Goal: Information Seeking & Learning: Learn about a topic

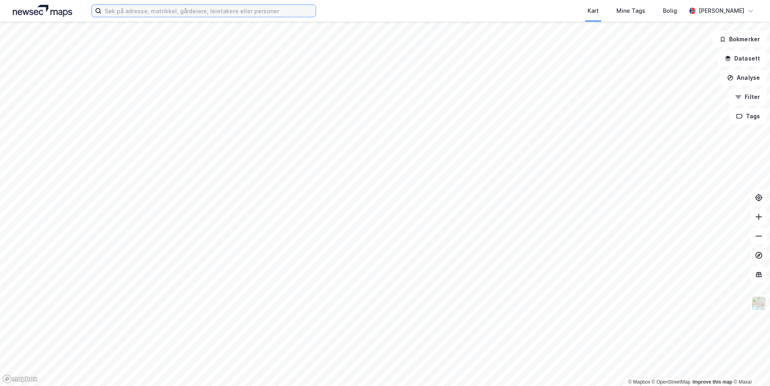
click at [145, 10] on input at bounding box center [208, 11] width 214 height 12
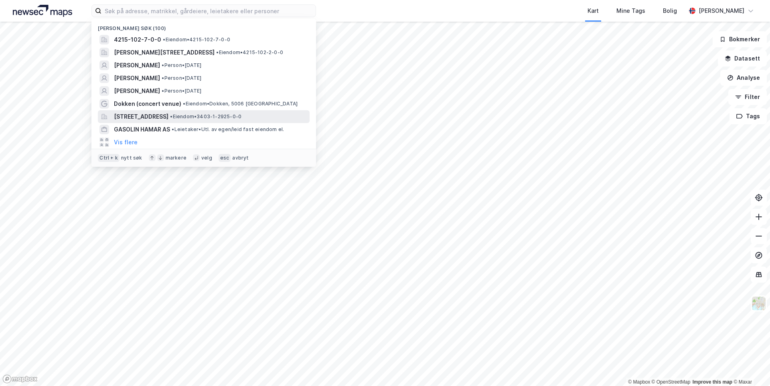
click at [166, 119] on span "[STREET_ADDRESS]" at bounding box center [141, 117] width 55 height 10
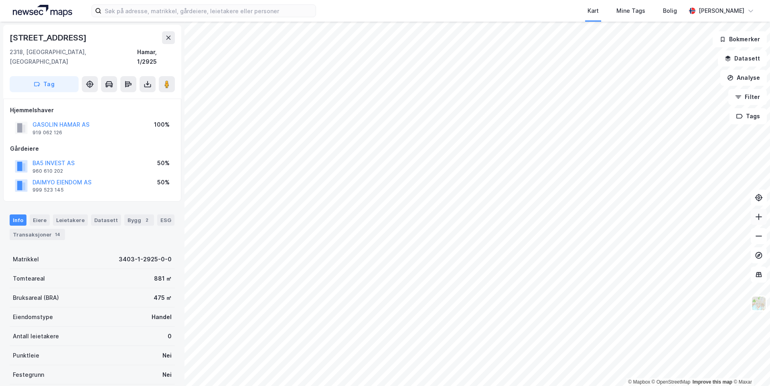
click at [758, 218] on icon at bounding box center [758, 217] width 8 height 8
click at [130, 214] on div "Bygg 2" at bounding box center [139, 219] width 30 height 11
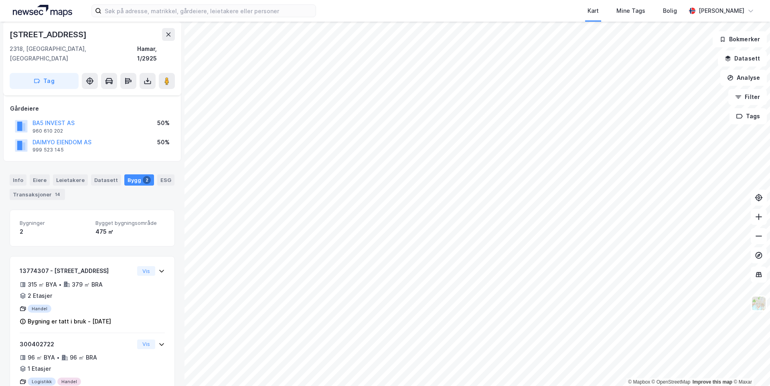
scroll to position [63, 0]
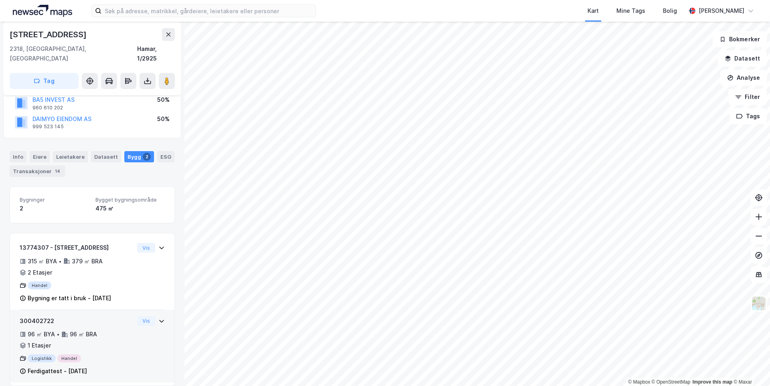
click at [158, 318] on icon at bounding box center [161, 321] width 6 height 6
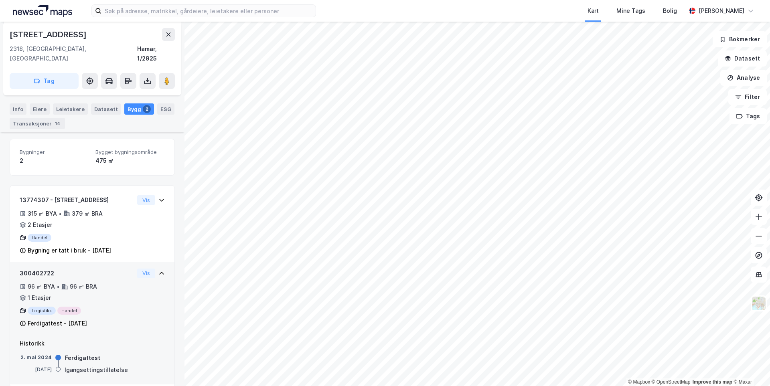
scroll to position [113, 0]
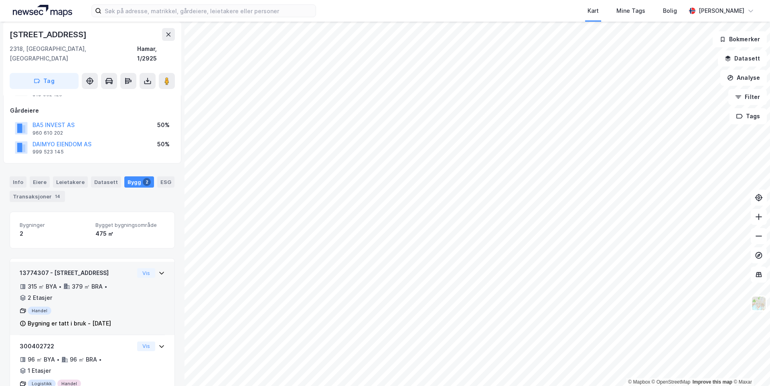
scroll to position [63, 0]
